Goal: Book appointment/travel/reservation

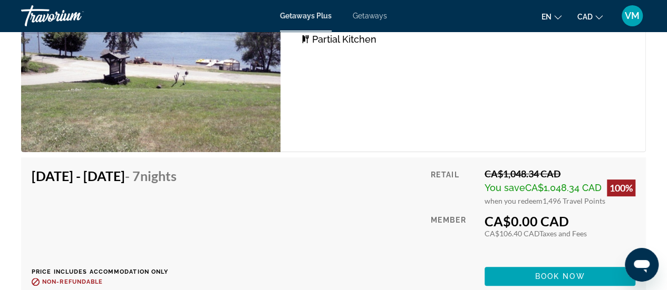
scroll to position [2296, 0]
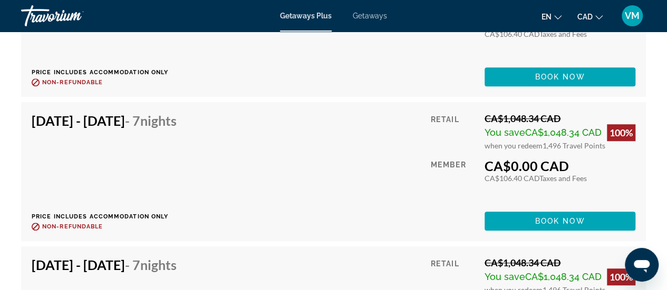
drag, startPoint x: 147, startPoint y: 118, endPoint x: 140, endPoint y: 116, distance: 6.9
click at [140, 116] on h4 "[DATE] - [DATE] - 7 Nights" at bounding box center [104, 121] width 145 height 16
drag, startPoint x: 496, startPoint y: 172, endPoint x: 521, endPoint y: 204, distance: 41.3
click at [516, 180] on div "CA$0.00 CAD CA$106.40 CAD Taxes and Fees You earn 0 Travel Points" at bounding box center [559, 170] width 151 height 25
click at [524, 199] on div "Retail CA$1,048.34 CAD You save CA$1,048.34 CAD 100% when you redeem 1,496 Trav…" at bounding box center [533, 172] width 204 height 118
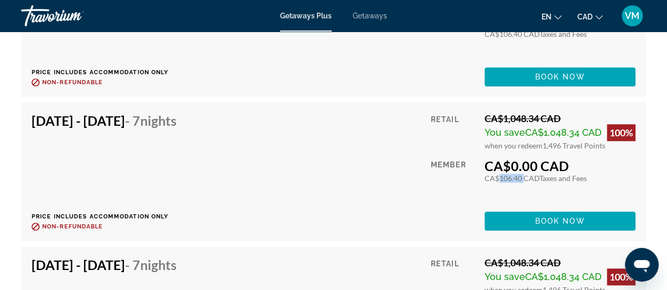
drag, startPoint x: 518, startPoint y: 175, endPoint x: 335, endPoint y: 191, distance: 183.6
click at [493, 179] on div "CA$106.40 CAD Taxes and Fees" at bounding box center [559, 178] width 151 height 9
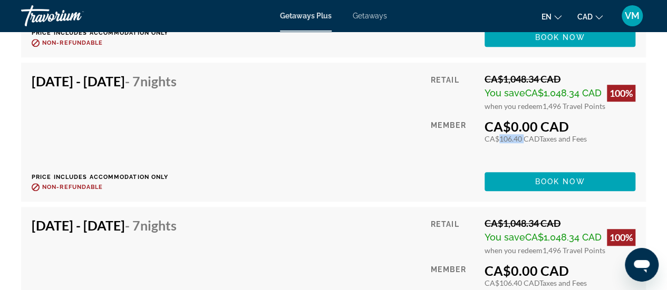
scroll to position [2402, 0]
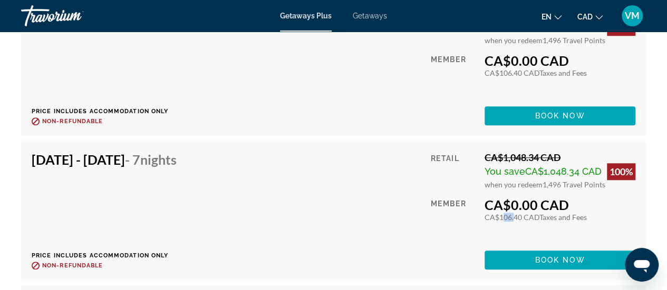
drag, startPoint x: 508, startPoint y: 216, endPoint x: 497, endPoint y: 213, distance: 10.4
click at [497, 213] on div "CA$106.40 CAD Taxes and Fees" at bounding box center [559, 217] width 151 height 9
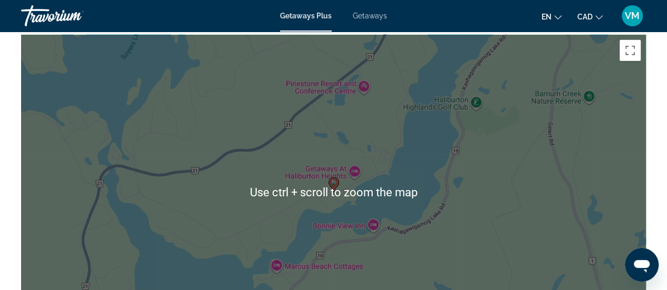
scroll to position [1506, 0]
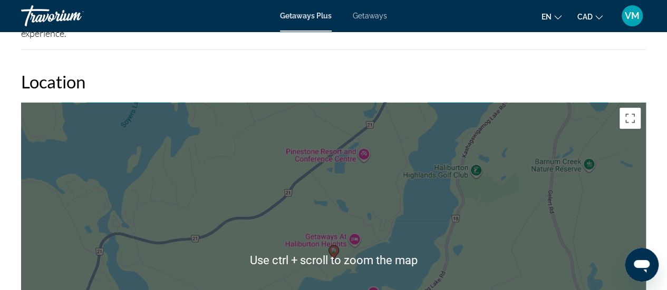
click at [616, 83] on h2 "Location" at bounding box center [333, 81] width 624 height 21
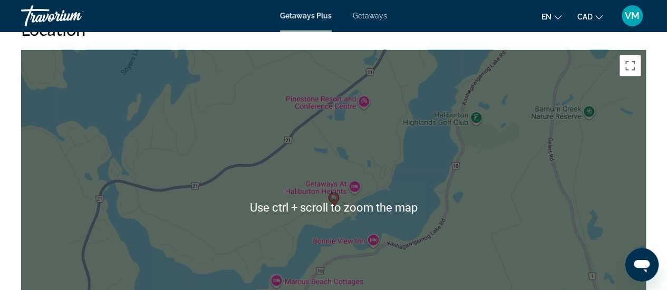
click at [465, 168] on div "To activate drag with keyboard, press Alt + Enter. Once in keyboard drag state,…" at bounding box center [333, 208] width 624 height 316
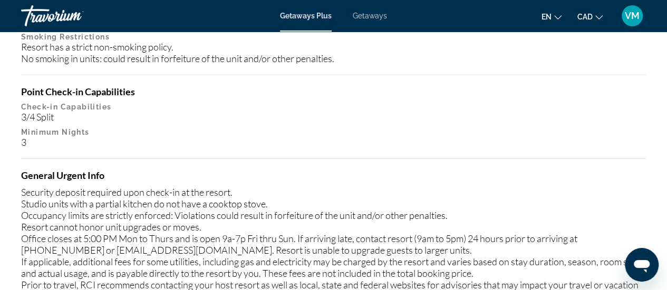
scroll to position [1137, 0]
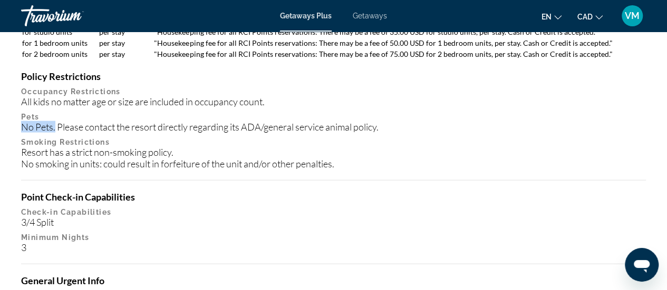
drag, startPoint x: 54, startPoint y: 128, endPoint x: 20, endPoint y: 128, distance: 33.7
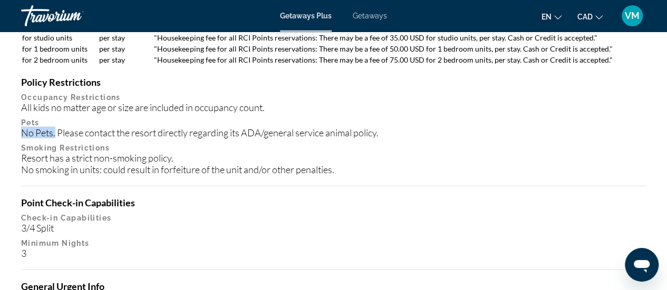
scroll to position [1084, 0]
